Goal: Use online tool/utility: Utilize a website feature to perform a specific function

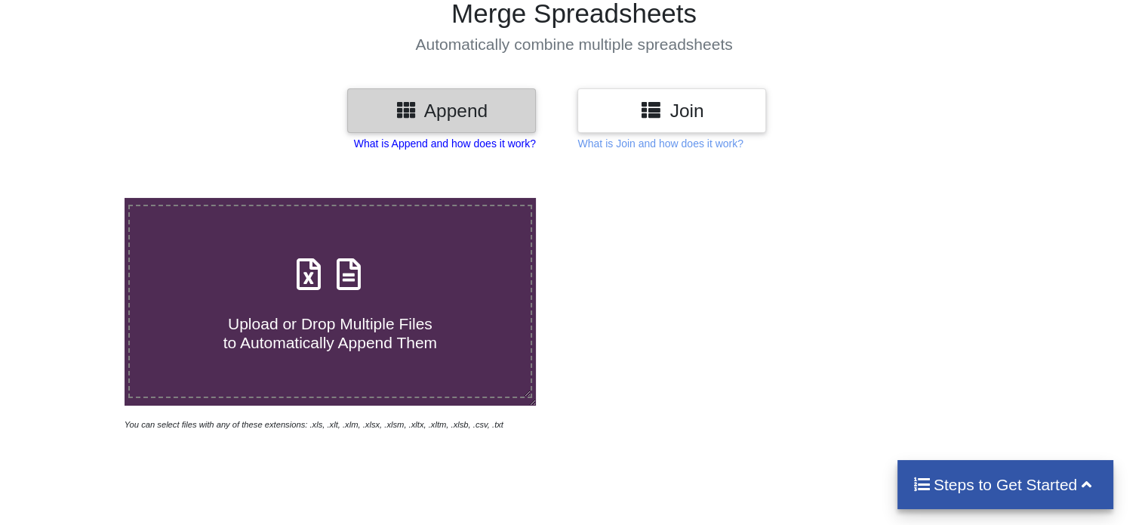
scroll to position [151, 0]
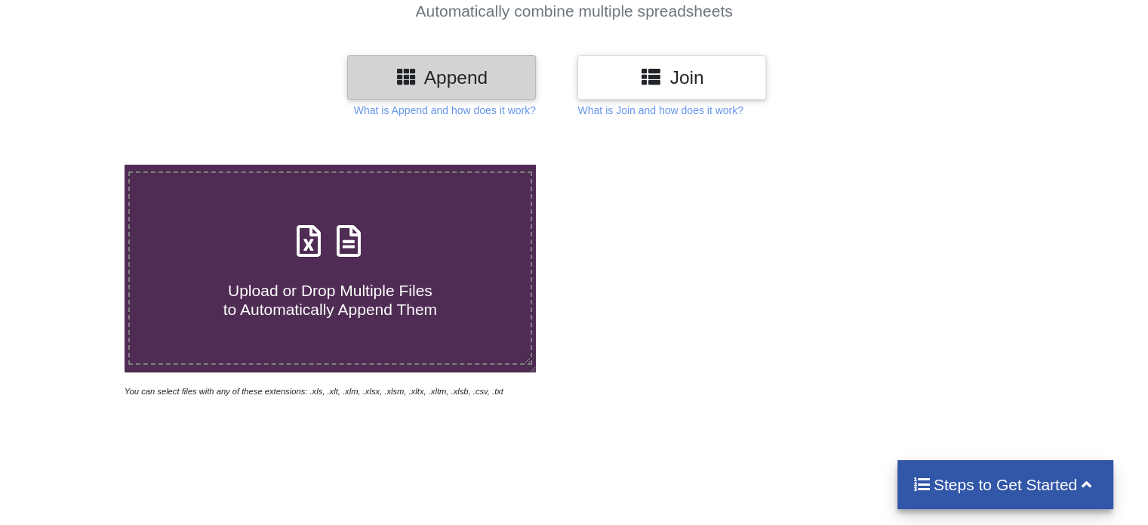
click at [362, 260] on span at bounding box center [330, 241] width 80 height 35
click at [79, 165] on input "Upload or Drop Multiple Files to Automatically Append Them" at bounding box center [79, 165] width 0 height 0
type input "C:\fakepath\QALS.xlsx"
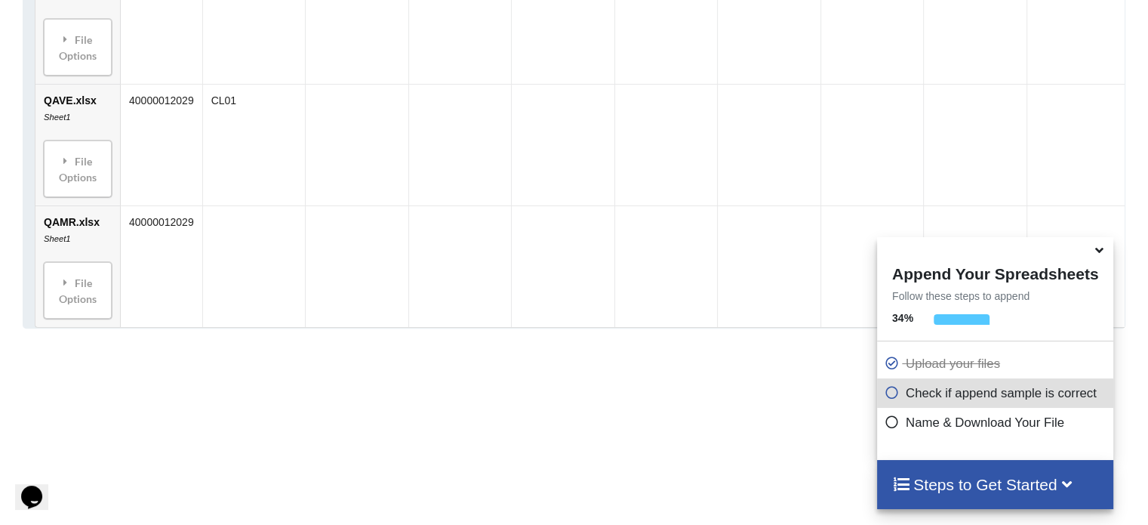
scroll to position [746, 0]
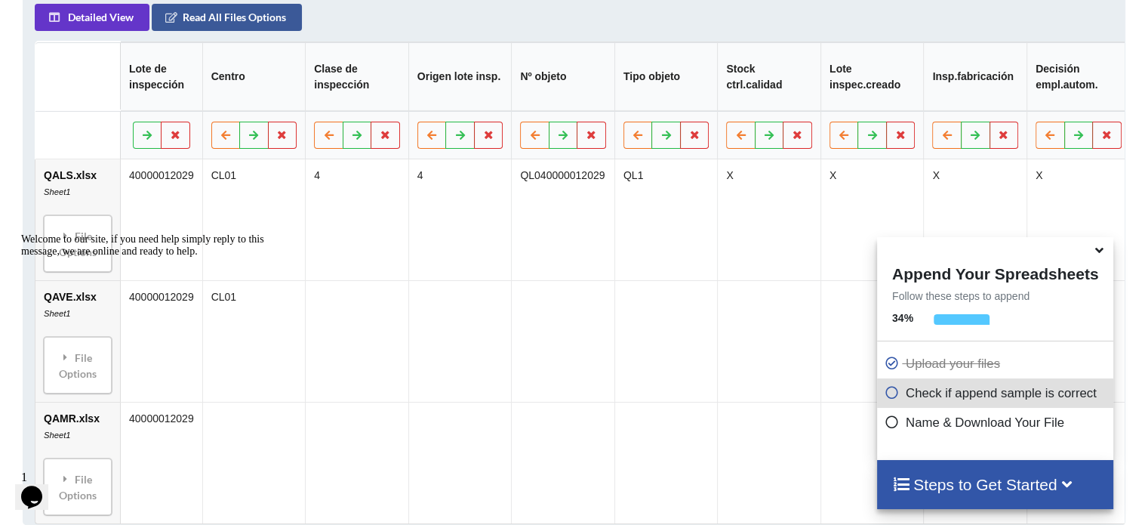
click at [1108, 250] on span at bounding box center [1101, 250] width 18 height 15
click at [1105, 252] on icon at bounding box center [1100, 248] width 16 height 14
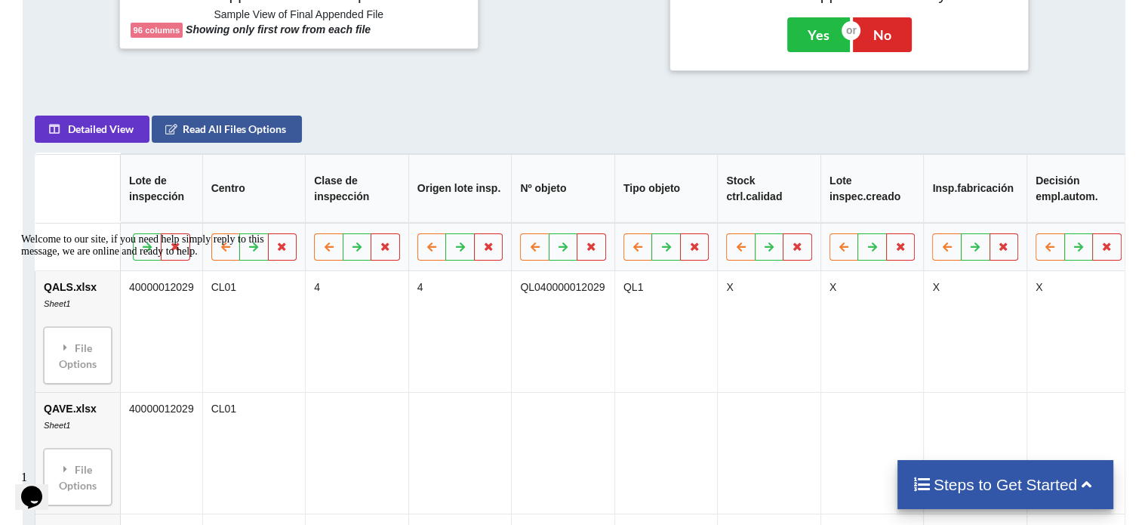
scroll to position [595, 0]
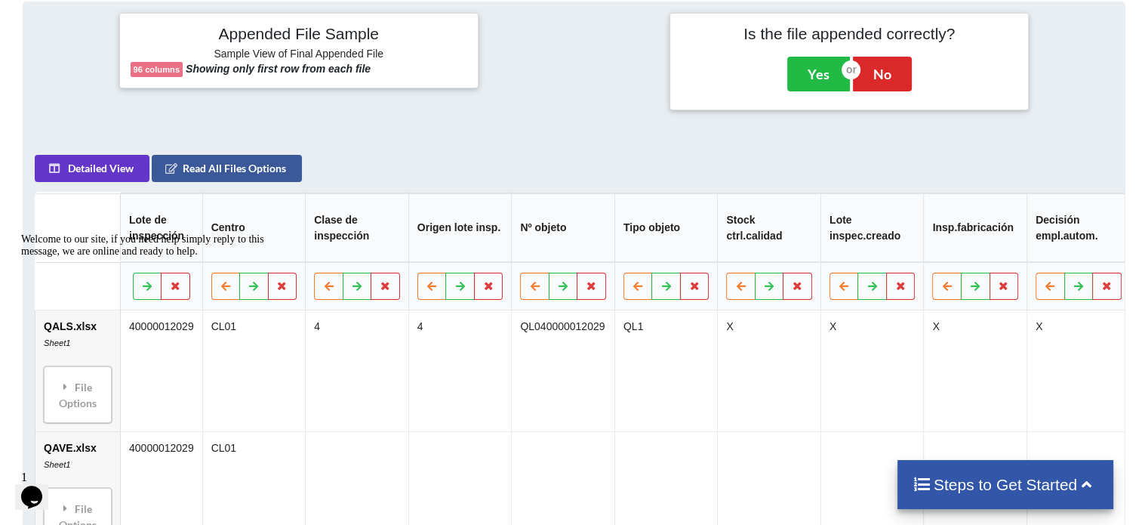
click at [163, 233] on div "Welcome to our site, if you need help simply reply to this message, we are onli…" at bounding box center [157, 245] width 272 height 24
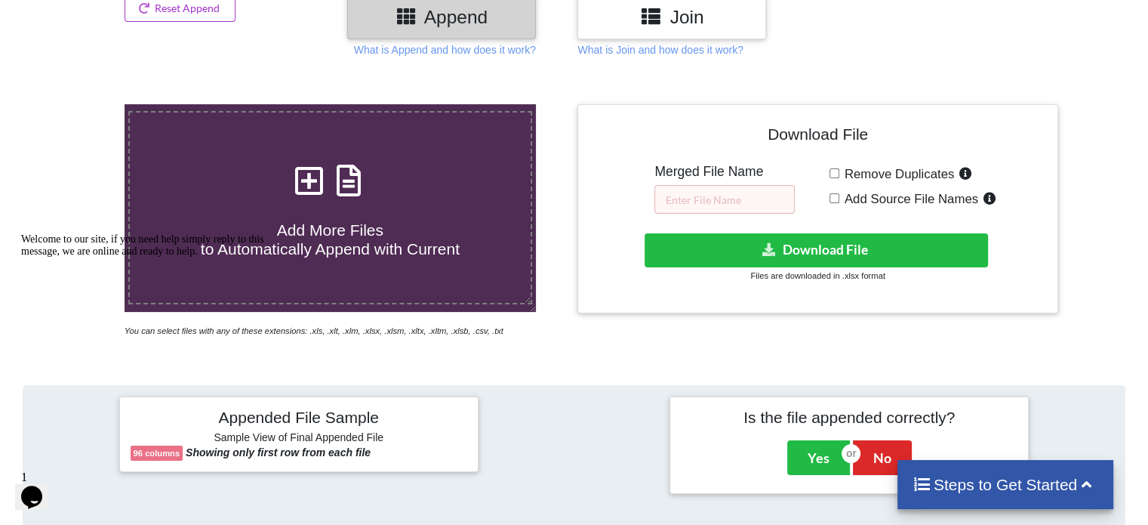
scroll to position [217, 0]
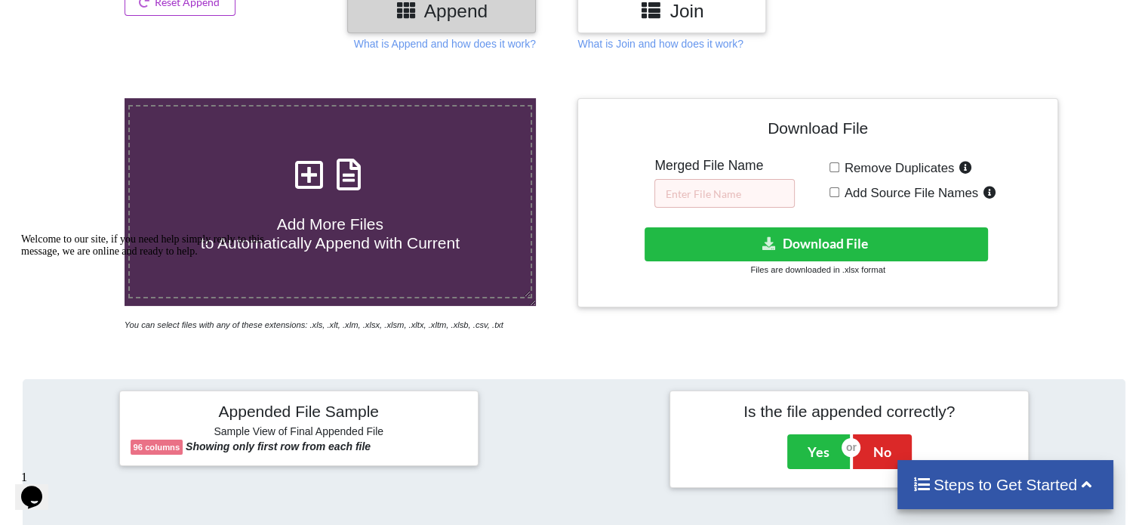
click at [840, 168] on label "Remove Duplicates" at bounding box center [908, 168] width 137 height 20
click at [839, 168] on input "Remove Duplicates" at bounding box center [835, 167] width 10 height 10
checkbox input "true"
click at [715, 192] on input "text" at bounding box center [725, 193] width 140 height 29
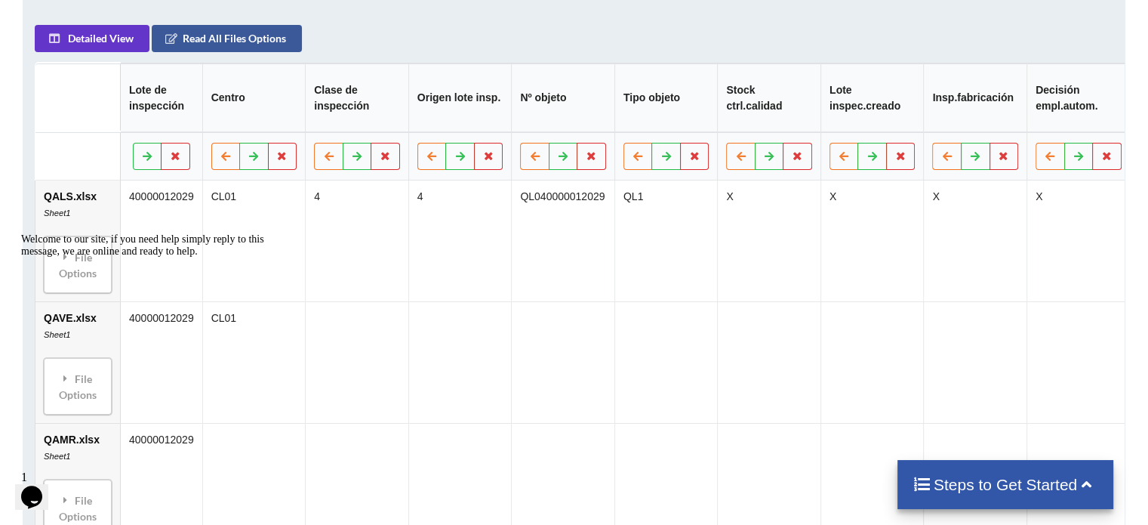
scroll to position [706, 0]
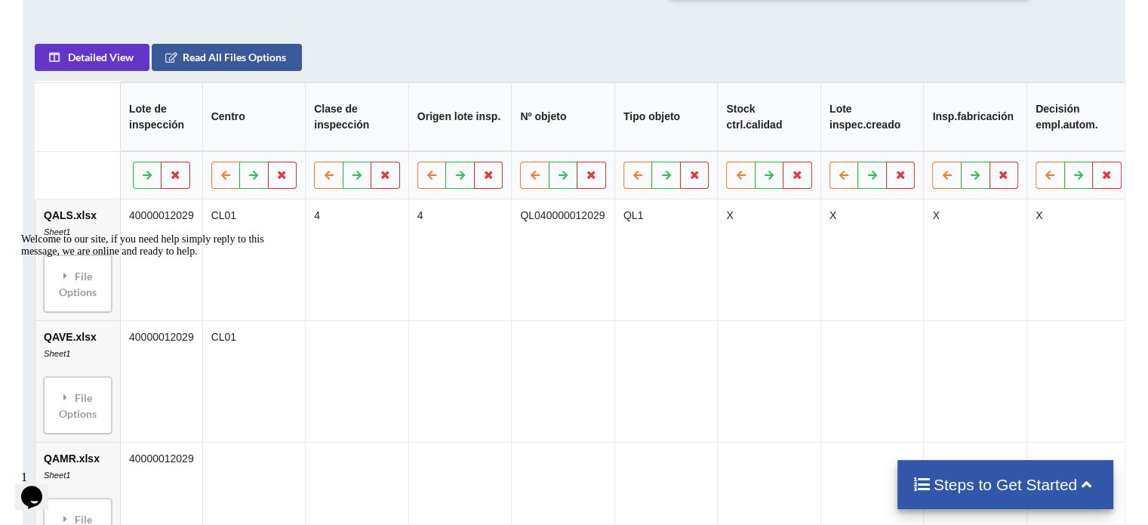
type input "jbkj"
click at [1033, 492] on h4 "Steps to Get Started" at bounding box center [1006, 484] width 187 height 19
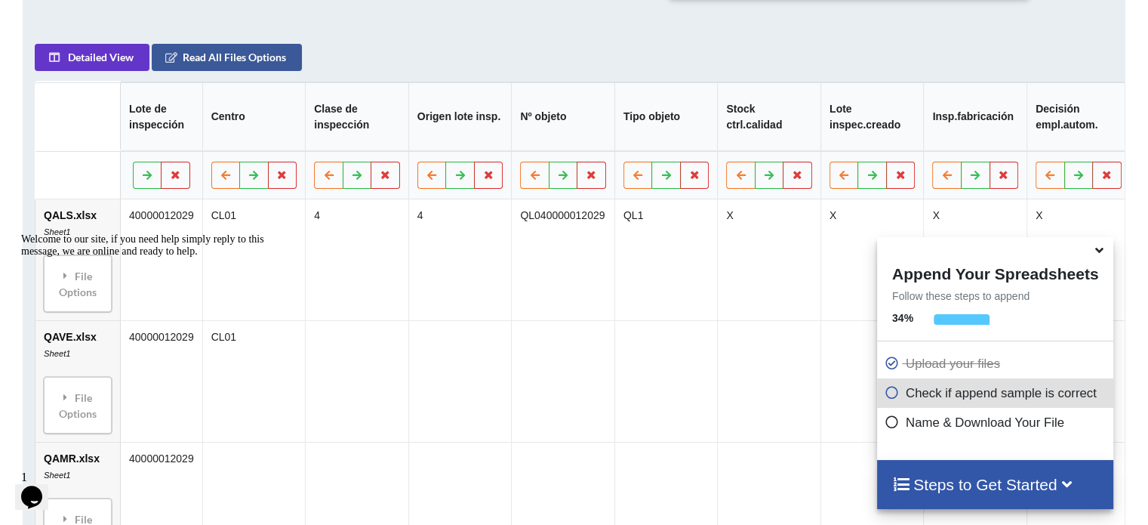
click at [885, 396] on icon at bounding box center [892, 390] width 15 height 13
click at [272, 257] on div "Welcome to our site, if you need help simply reply to this message, we are onli…" at bounding box center [157, 245] width 272 height 24
click at [282, 179] on icon at bounding box center [282, 174] width 13 height 9
click at [190, 144] on button "Delete Column" at bounding box center [171, 136] width 101 height 27
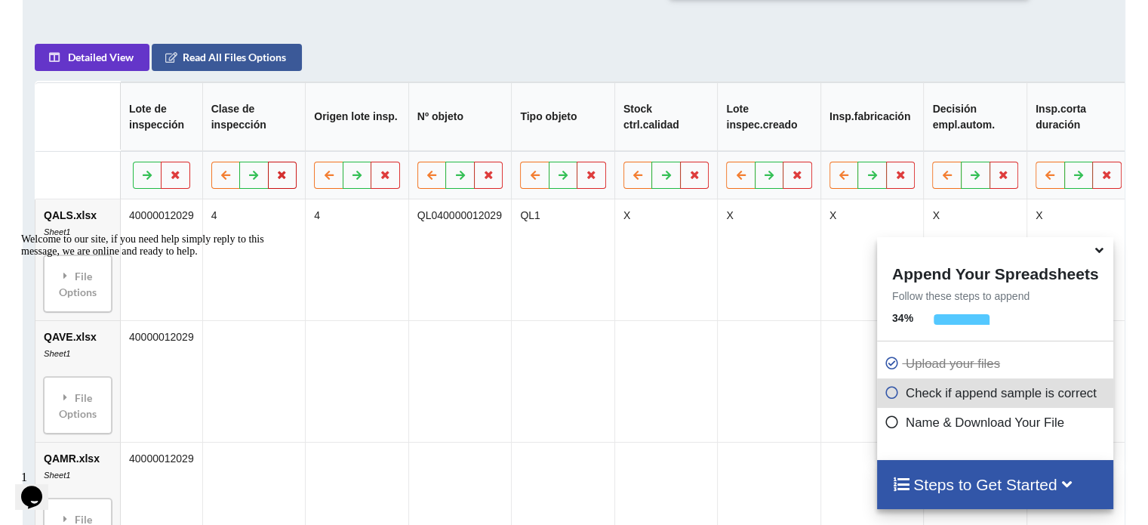
click at [281, 189] on button at bounding box center [282, 175] width 29 height 27
click at [202, 142] on button "Delete Column" at bounding box center [171, 136] width 101 height 27
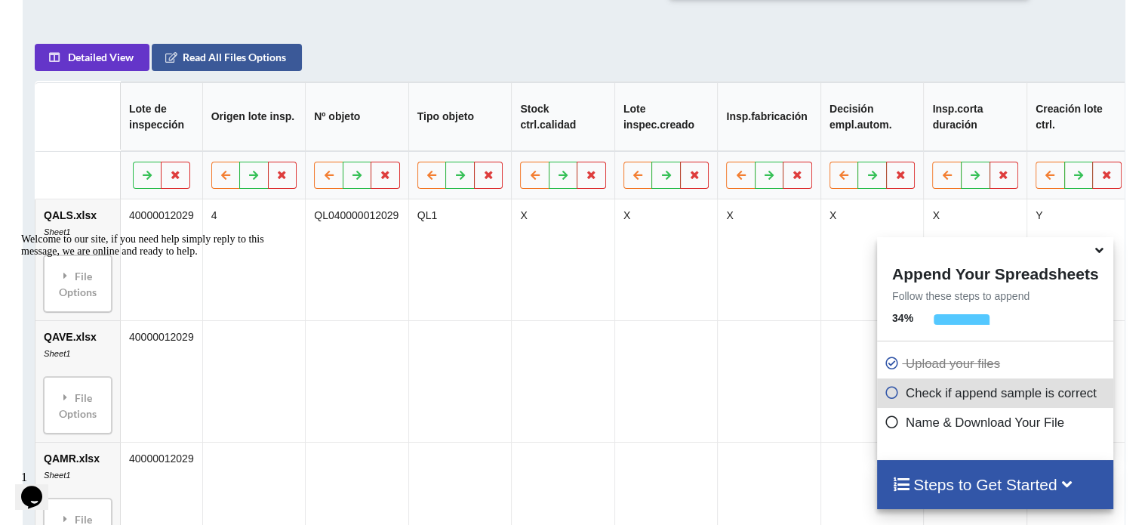
click at [459, 399] on td at bounding box center [459, 381] width 103 height 122
click at [889, 395] on icon at bounding box center [892, 390] width 15 height 13
click at [948, 494] on h4 "Steps to Get Started" at bounding box center [995, 484] width 206 height 19
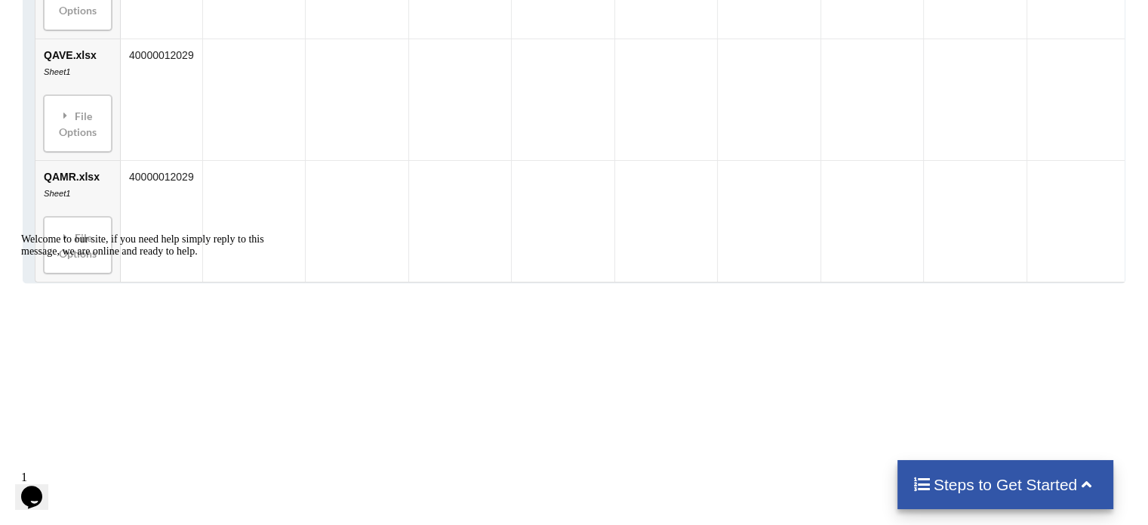
scroll to position [933, 0]
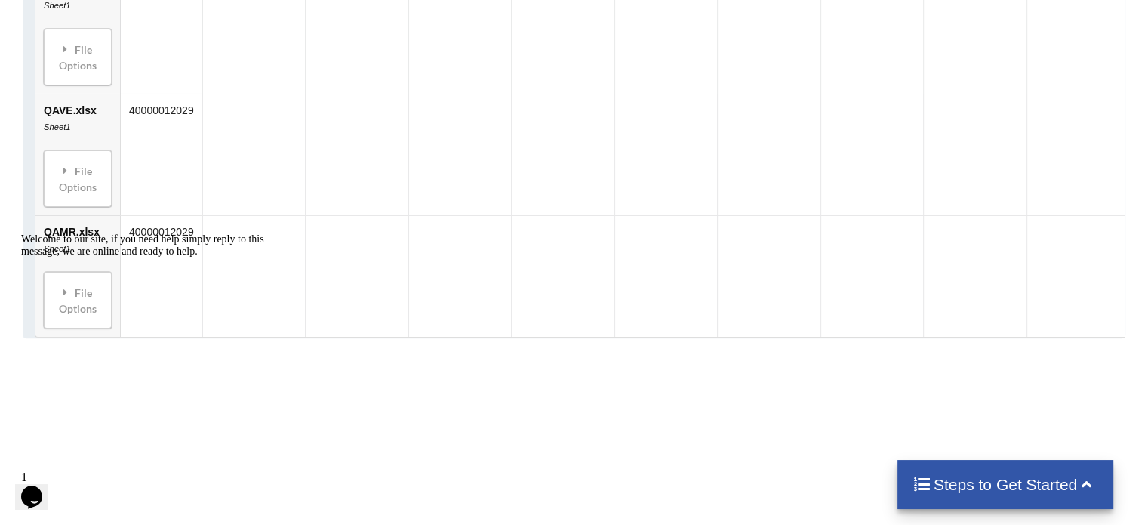
drag, startPoint x: 29, startPoint y: 342, endPoint x: 47, endPoint y: 569, distance: 227.2
click at [21, 233] on icon "Chat attention grabber" at bounding box center [21, 233] width 0 height 0
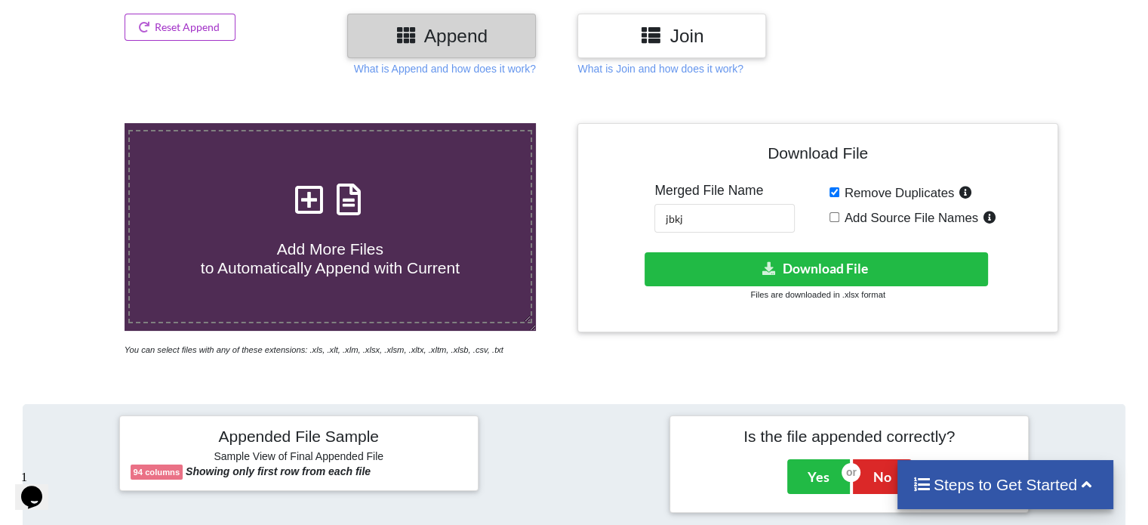
scroll to position [177, 0]
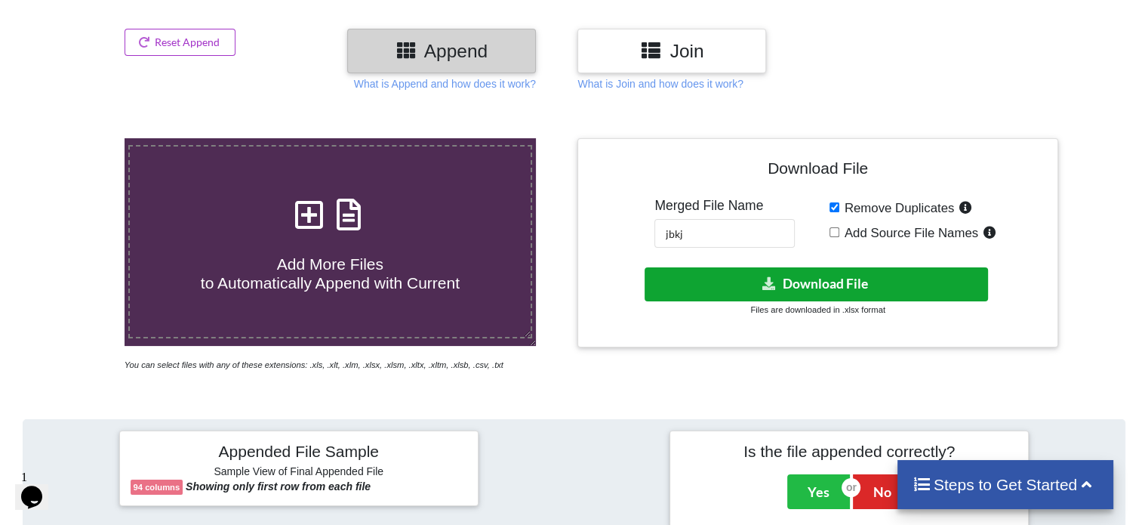
click at [684, 276] on button "Download File" at bounding box center [817, 284] width 344 height 34
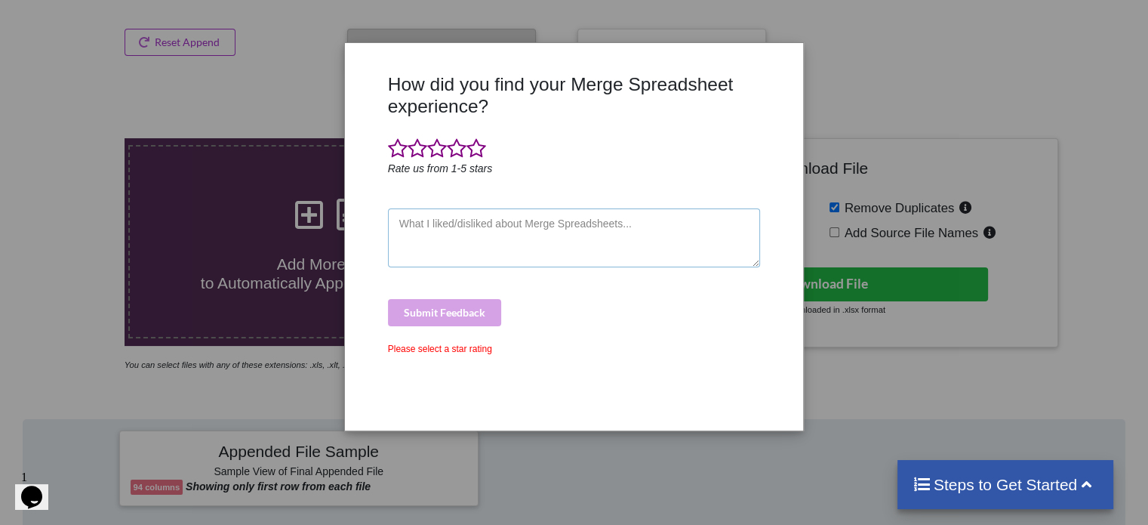
click at [464, 245] on textarea at bounding box center [574, 237] width 373 height 59
click at [477, 150] on span at bounding box center [477, 148] width 20 height 21
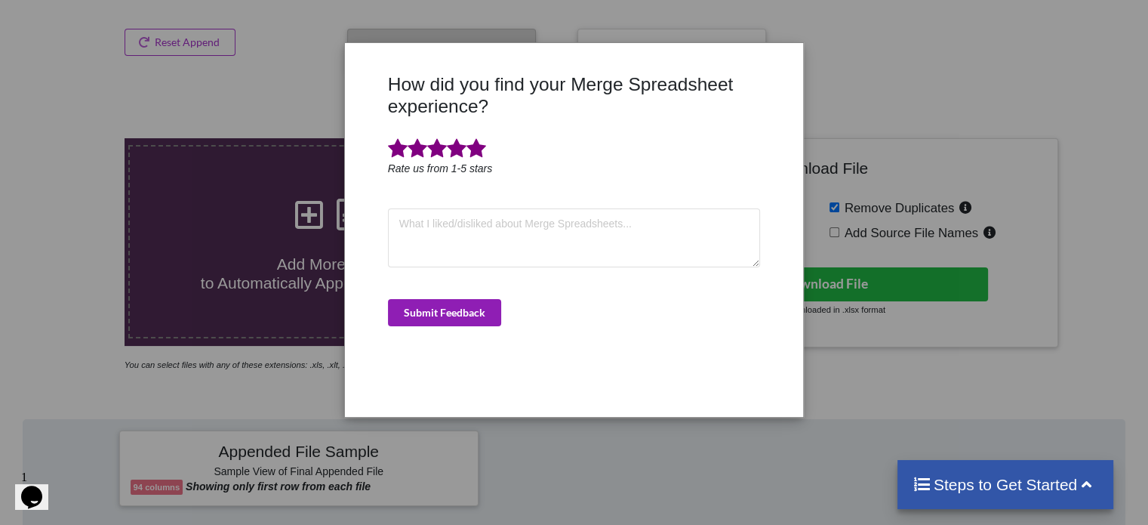
click at [442, 301] on button "Submit Feedback" at bounding box center [444, 312] width 113 height 27
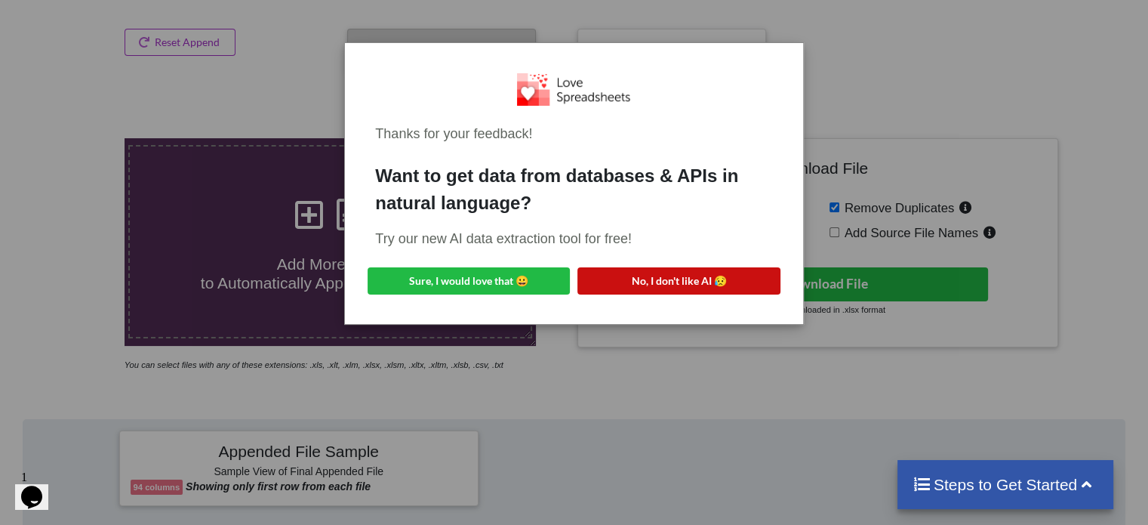
click at [677, 284] on button "No, I don't like AI 😥" at bounding box center [679, 280] width 202 height 27
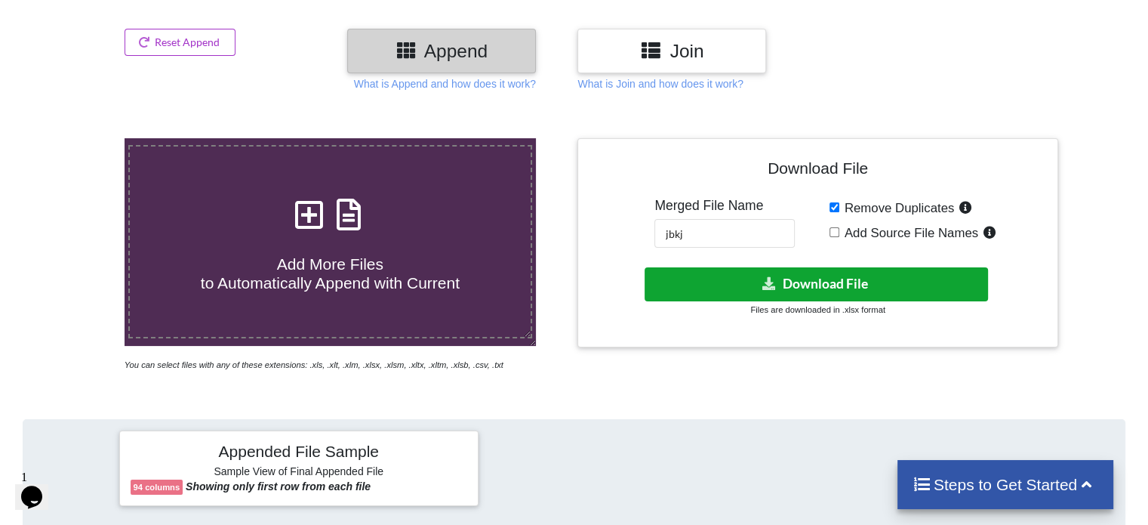
click at [748, 278] on button "Download File" at bounding box center [817, 284] width 344 height 34
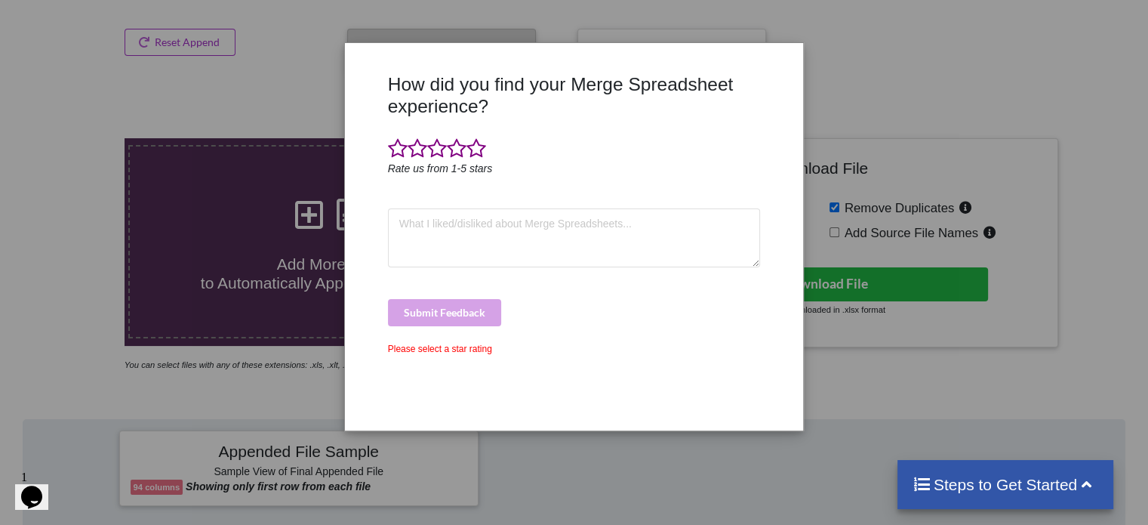
click at [935, 233] on div "How did you find your Merge Spreadsheet experience? Rate us from 1-5 stars Subm…" at bounding box center [574, 262] width 1148 height 525
